Goal: Transaction & Acquisition: Purchase product/service

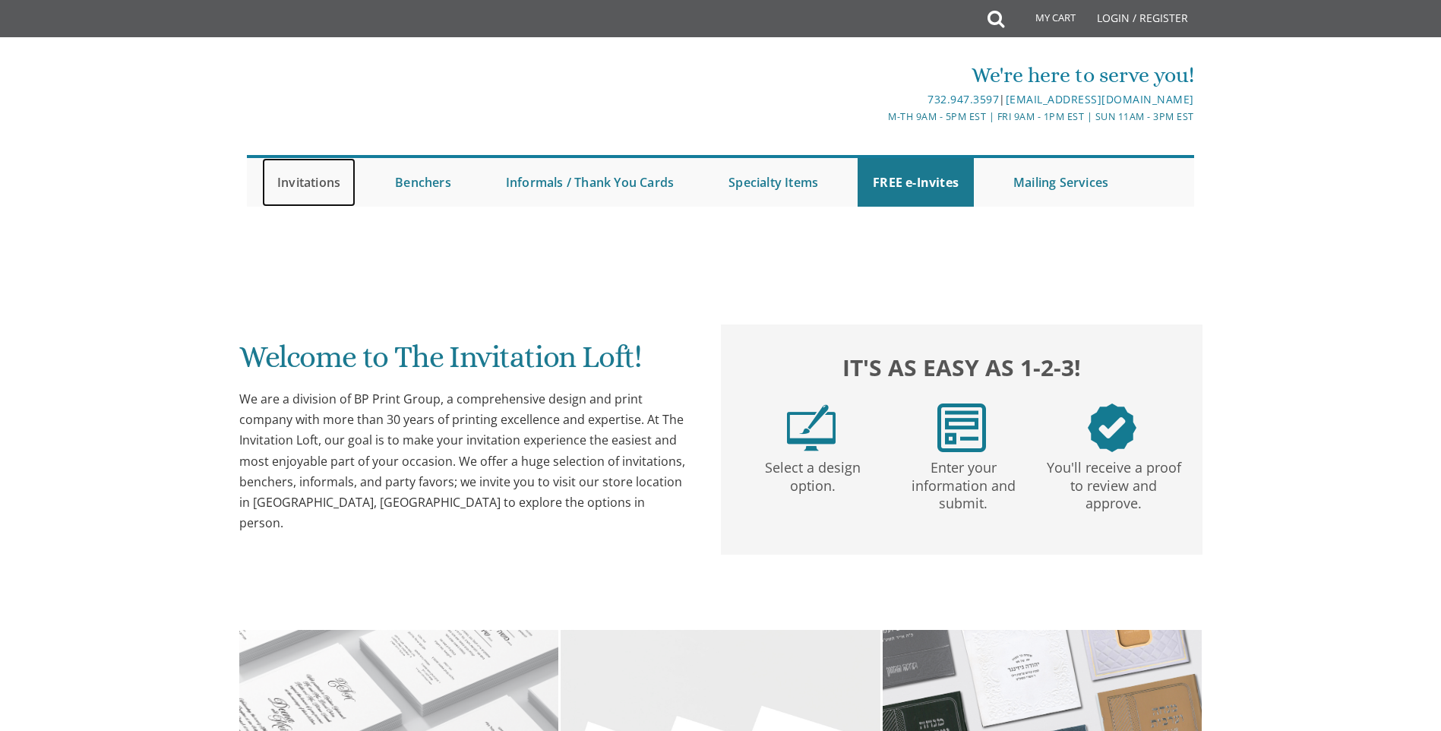
click at [311, 162] on link "Invitations" at bounding box center [308, 182] width 93 height 49
click at [308, 175] on link "Invitations" at bounding box center [308, 182] width 93 height 49
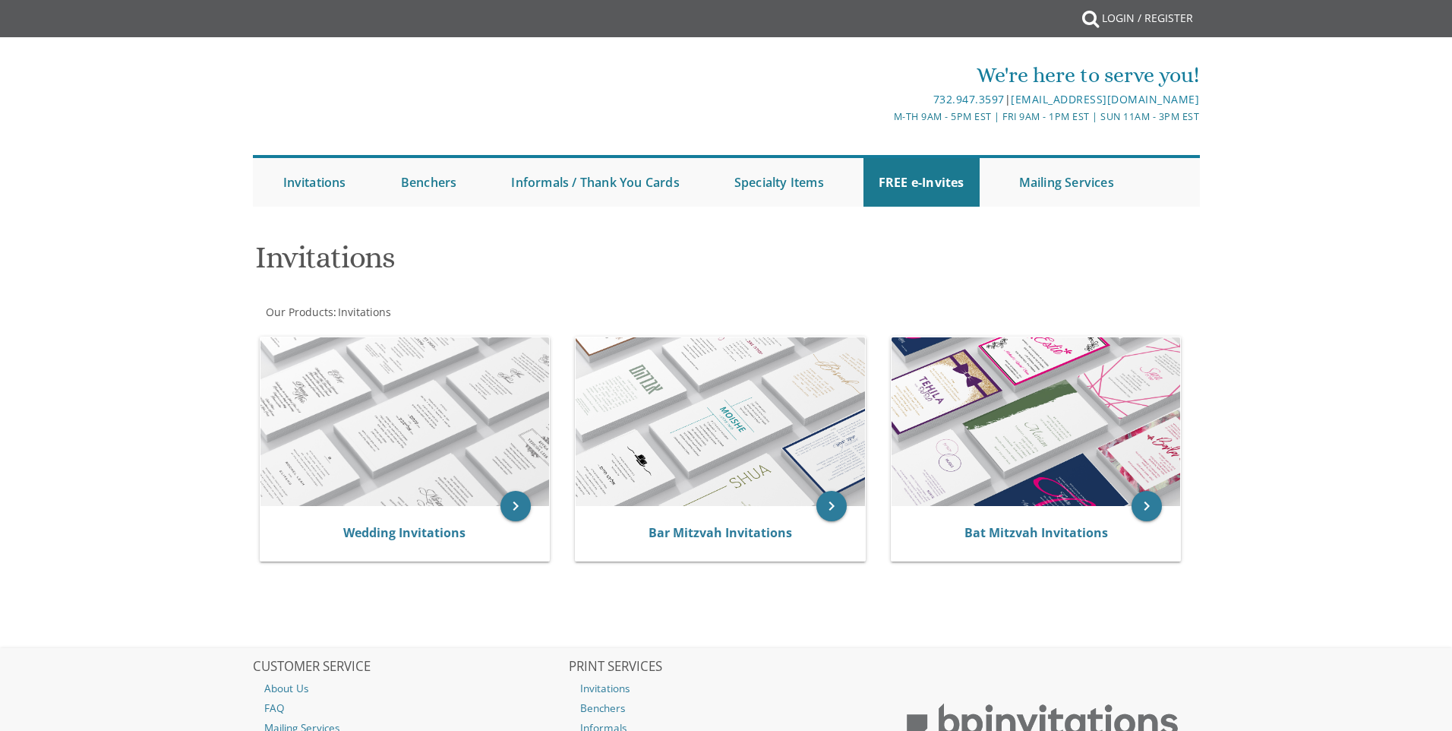
click at [335, 216] on div at bounding box center [726, 221] width 972 height 15
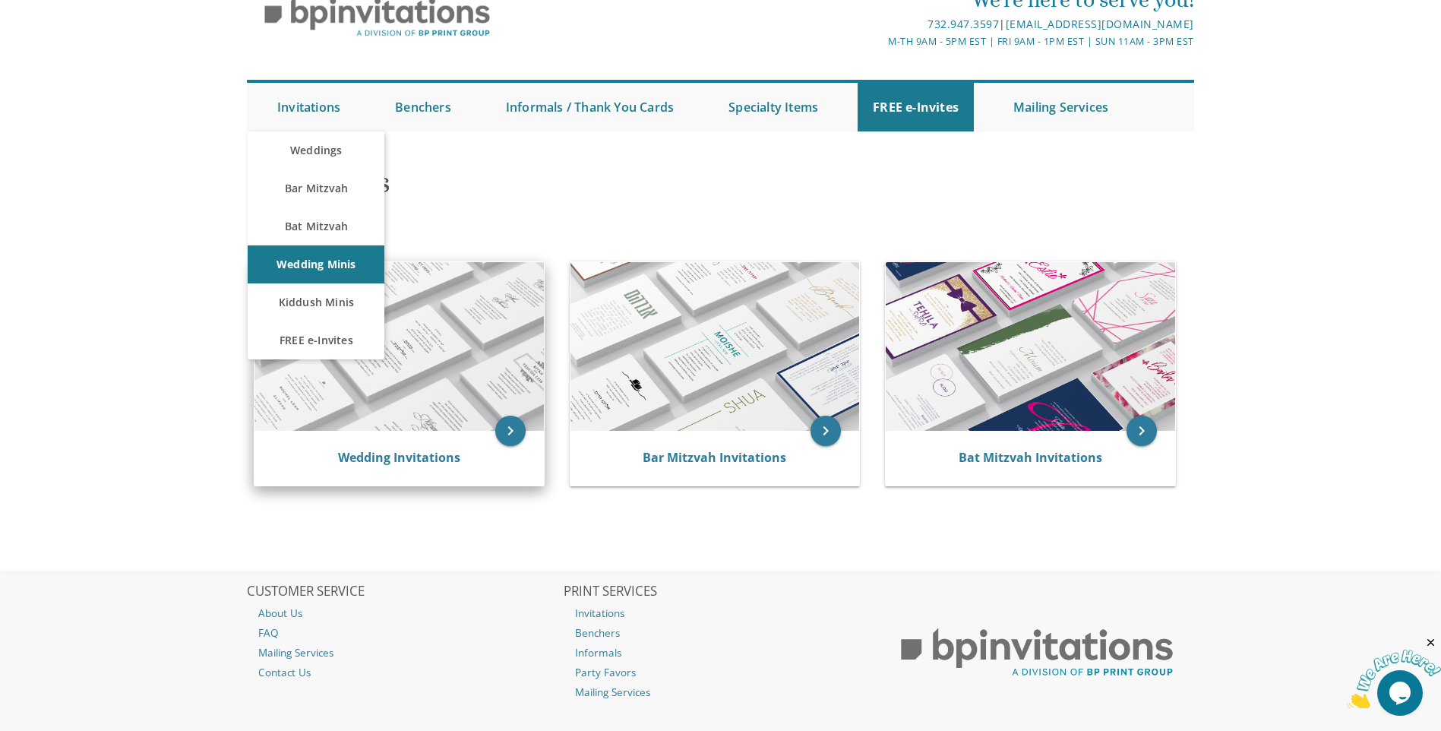
scroll to position [76, 0]
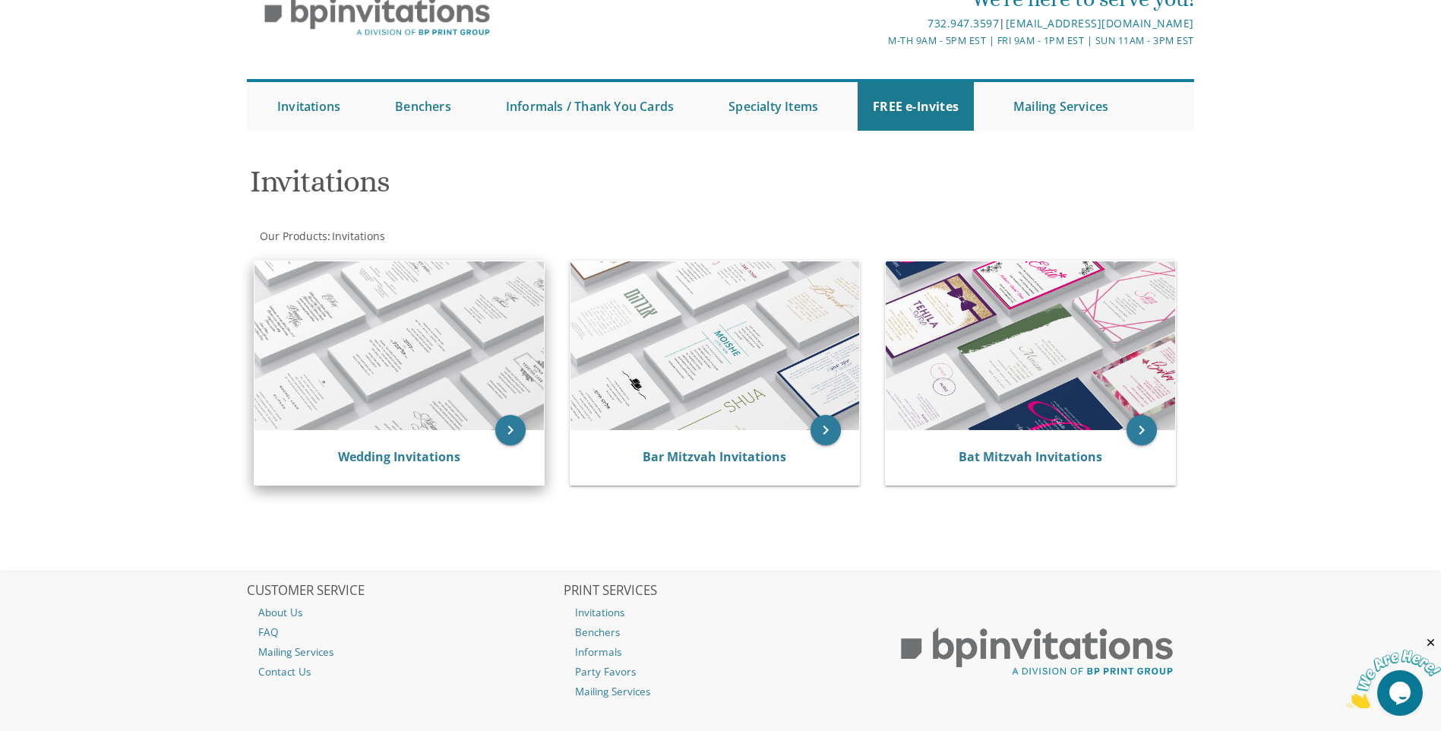
click at [377, 473] on div "Wedding Invitations" at bounding box center [398, 457] width 289 height 55
click at [415, 459] on link "Wedding Invitations" at bounding box center [399, 456] width 122 height 17
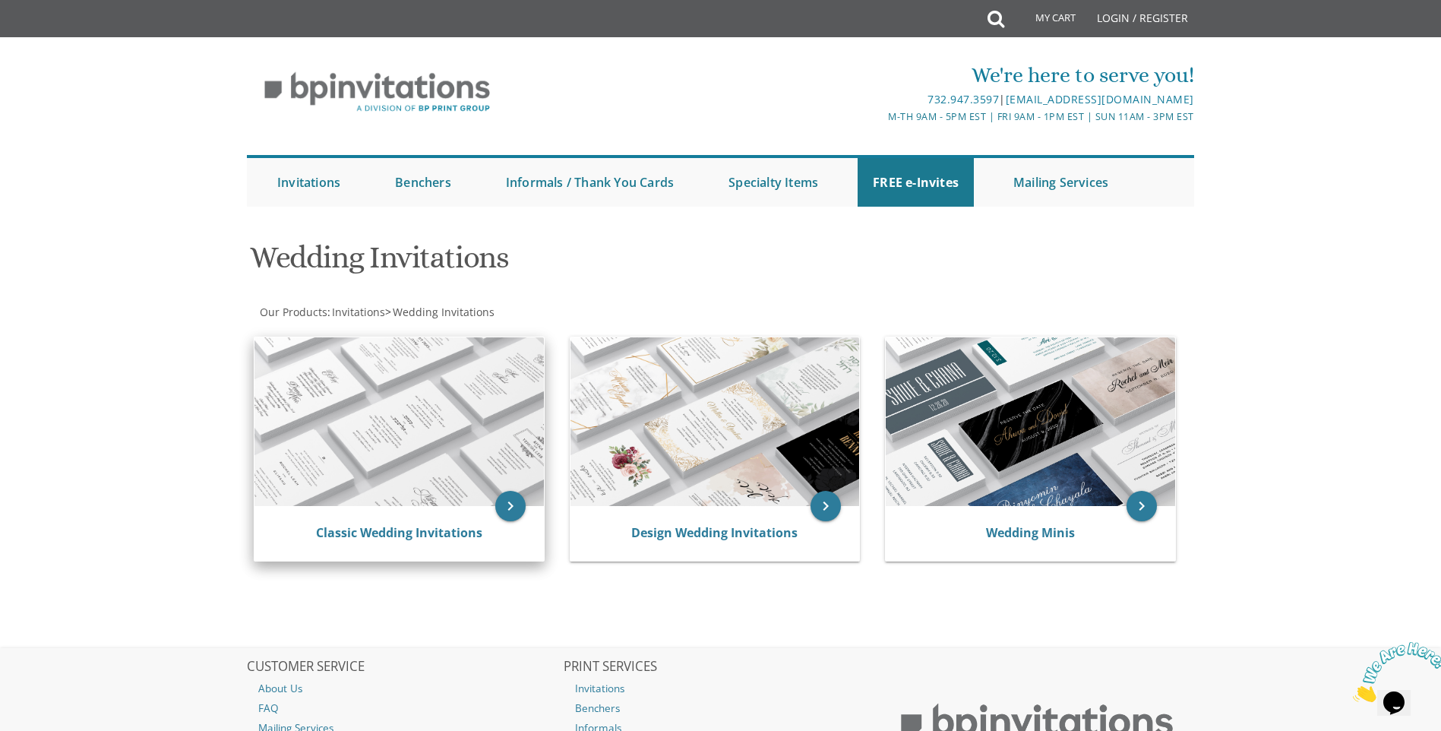
click at [412, 541] on div "Classic Wedding Invitations" at bounding box center [399, 533] width 253 height 18
click at [427, 522] on div "Classic Wedding Invitations" at bounding box center [398, 533] width 289 height 55
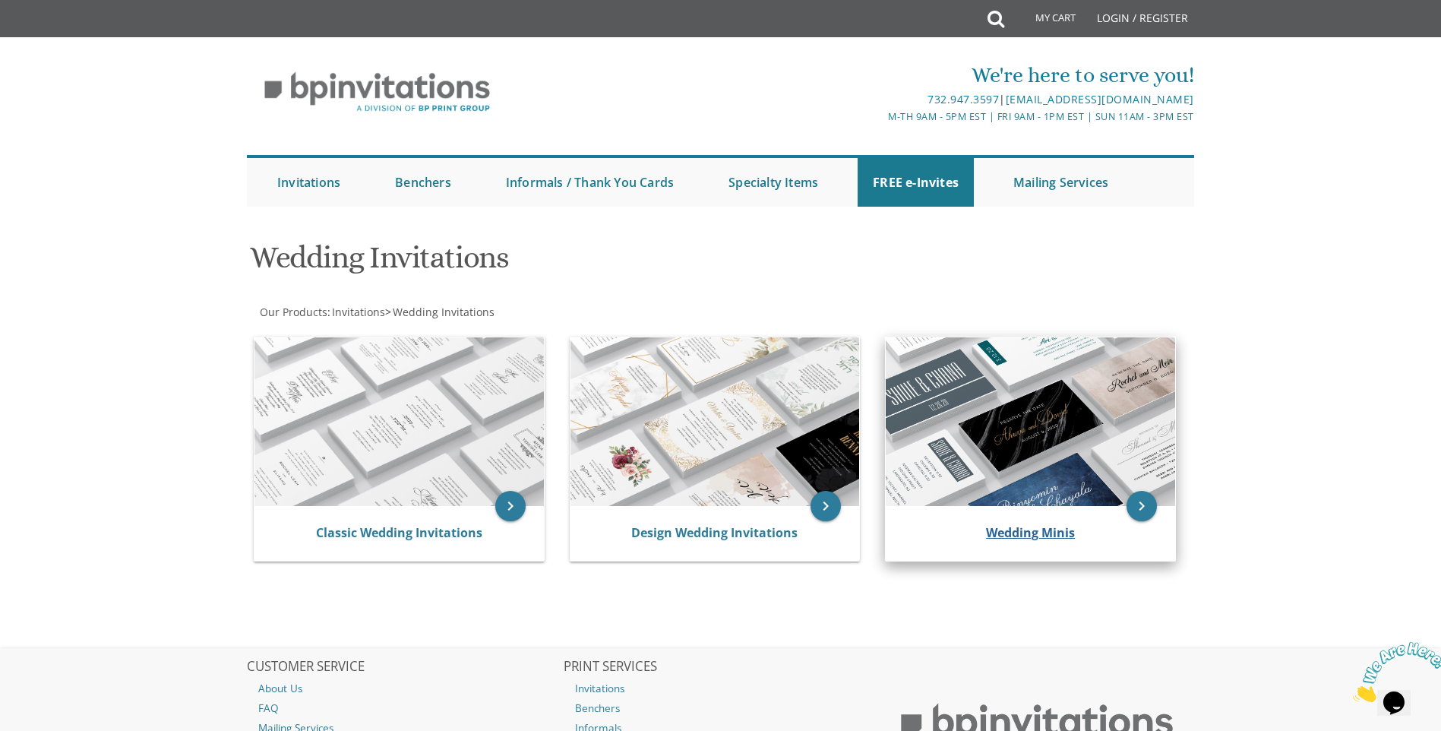
drag, startPoint x: 982, startPoint y: 535, endPoint x: 996, endPoint y: 532, distance: 14.7
click at [982, 535] on div "Wedding Minis" at bounding box center [1030, 533] width 253 height 18
click at [1000, 531] on link "Wedding Minis" at bounding box center [1030, 532] width 89 height 17
click at [1142, 510] on icon "keyboard_arrow_right" at bounding box center [1141, 506] width 30 height 30
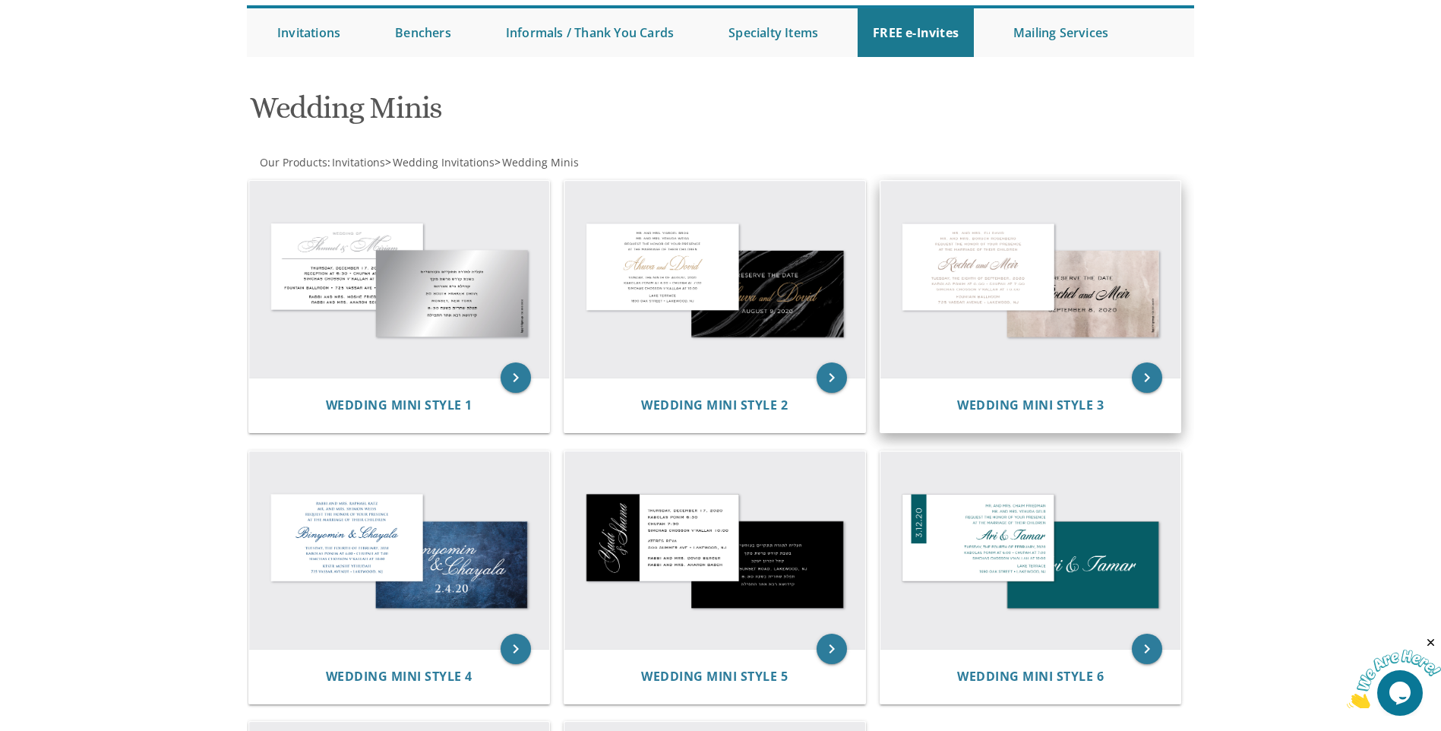
scroll to position [76, 0]
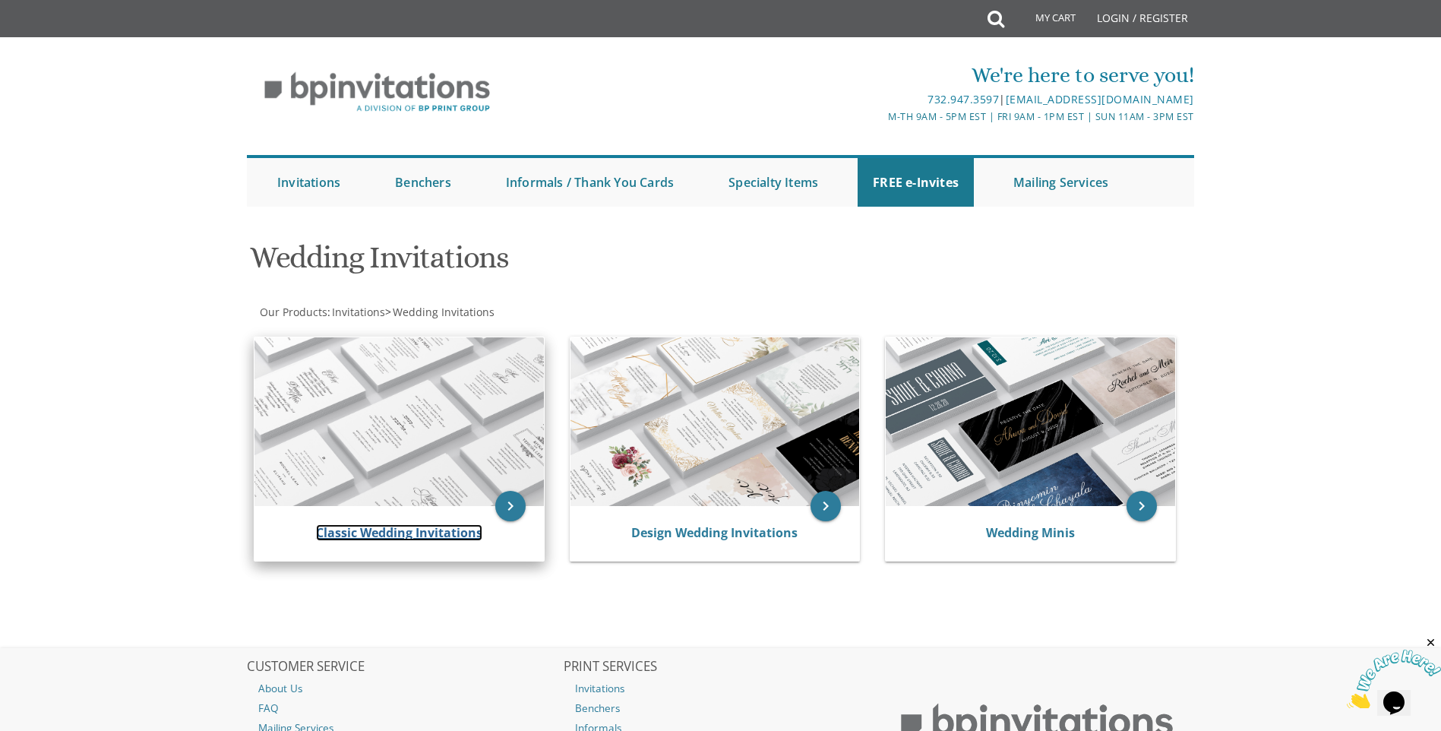
click at [405, 528] on link "Classic Wedding Invitations" at bounding box center [399, 532] width 166 height 17
click at [463, 535] on link "Classic Wedding Invitations" at bounding box center [399, 532] width 166 height 17
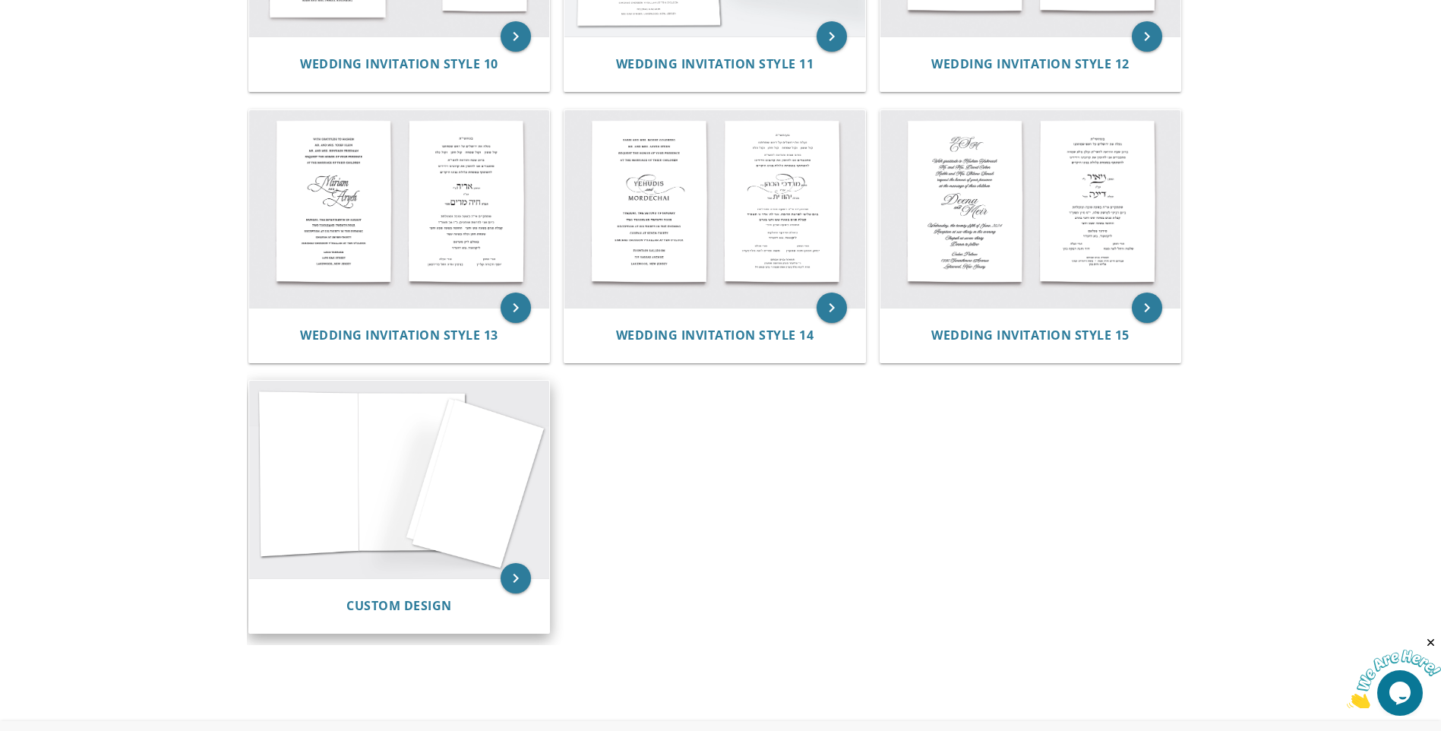
scroll to position [1391, 0]
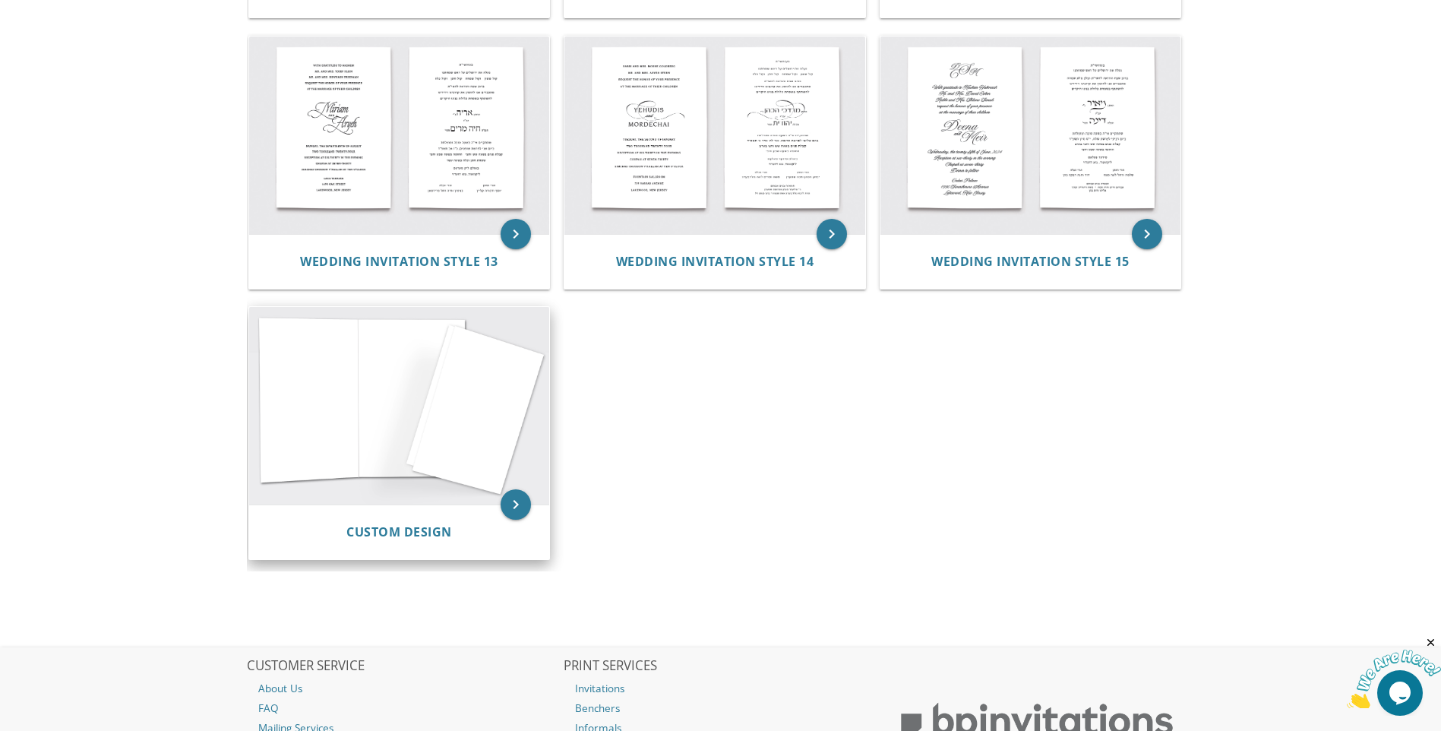
click at [469, 564] on div "keyboard_arrow_right Custom Design" at bounding box center [405, 436] width 316 height 270
click at [451, 537] on span "Custom Design" at bounding box center [399, 531] width 106 height 17
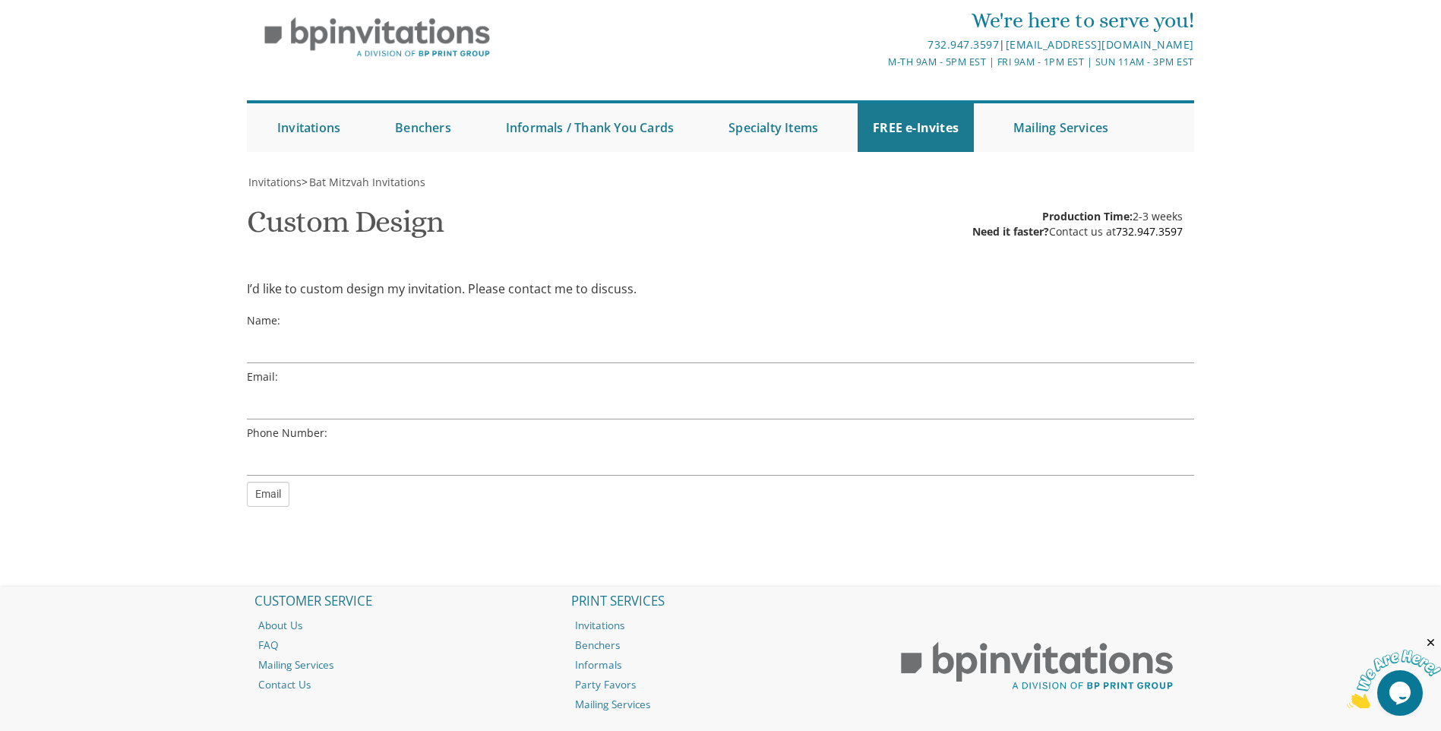
scroll to position [76, 0]
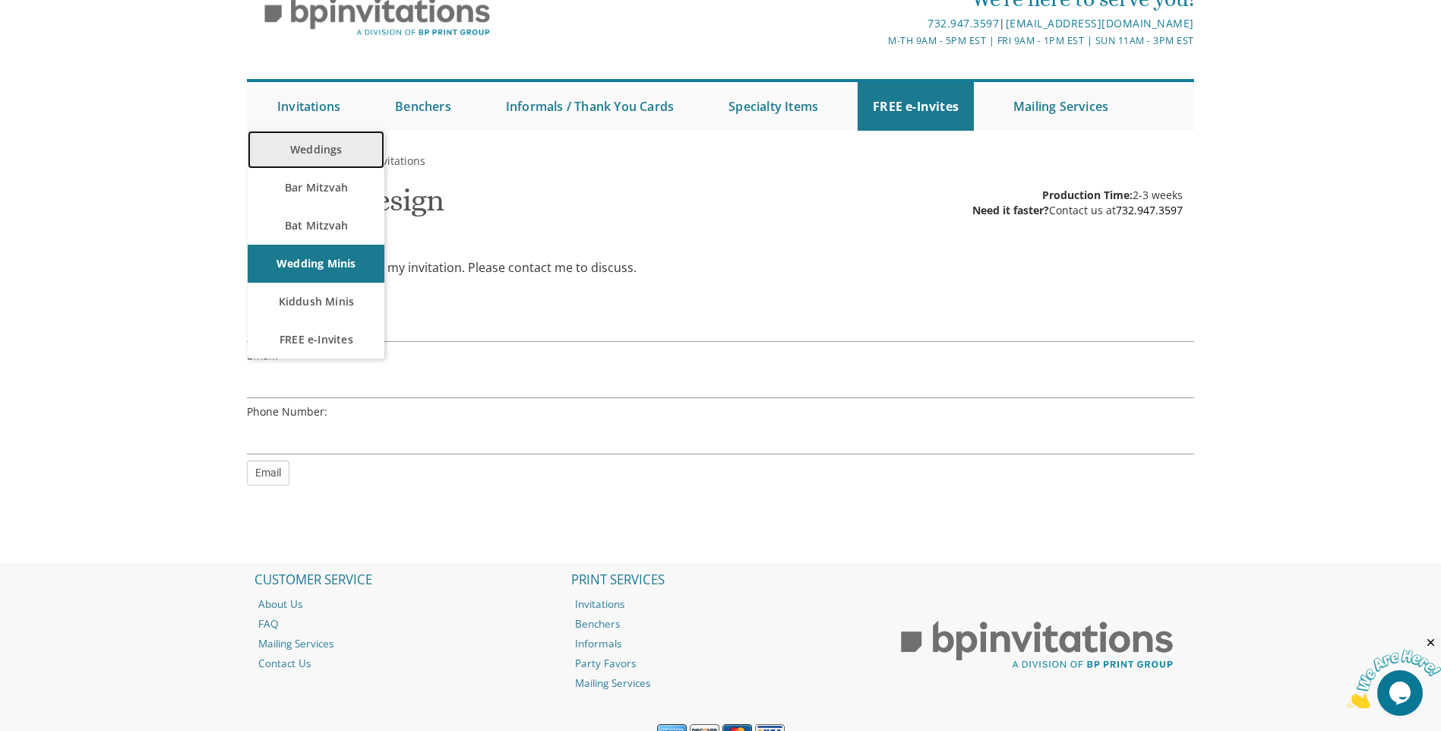
click at [352, 155] on link "Weddings" at bounding box center [316, 150] width 137 height 38
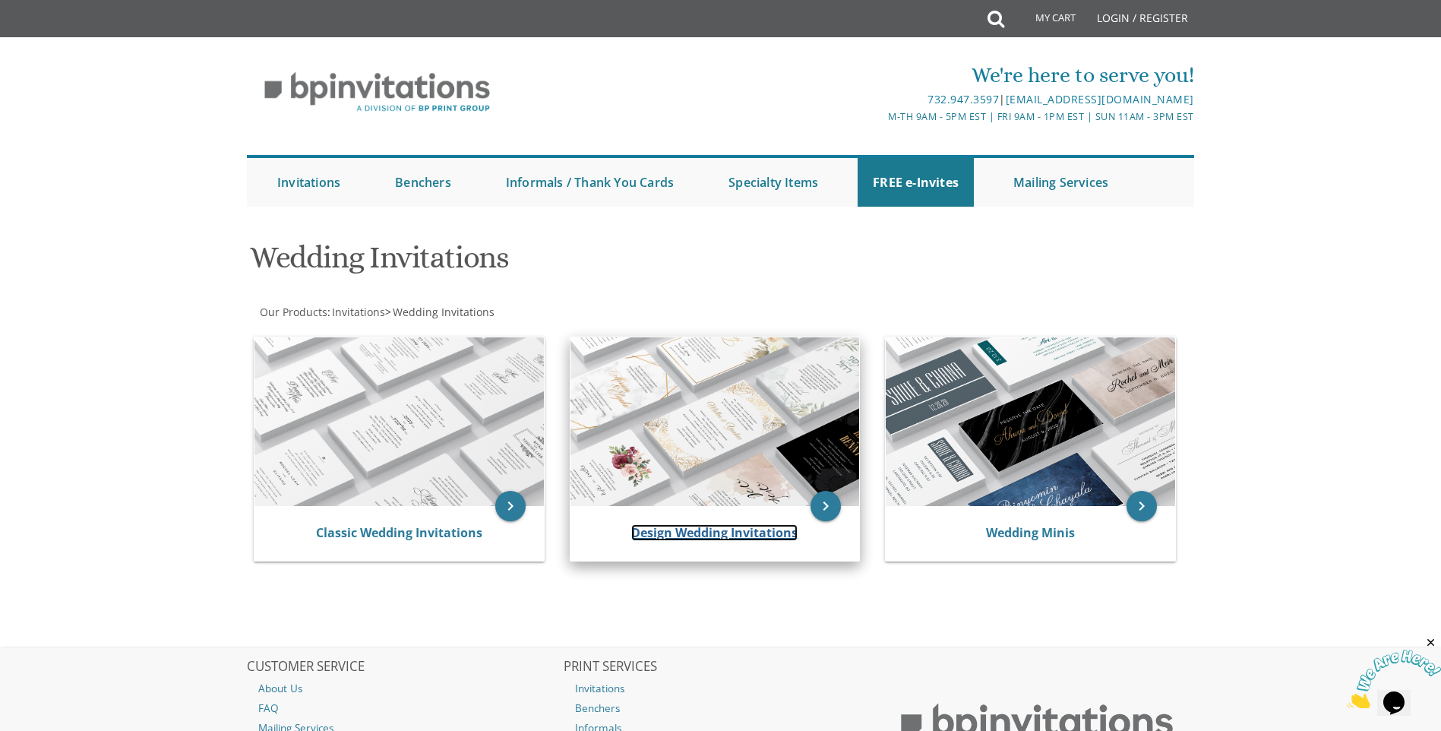
click at [683, 531] on link "Design Wedding Invitations" at bounding box center [714, 532] width 166 height 17
